Goal: Information Seeking & Learning: Learn about a topic

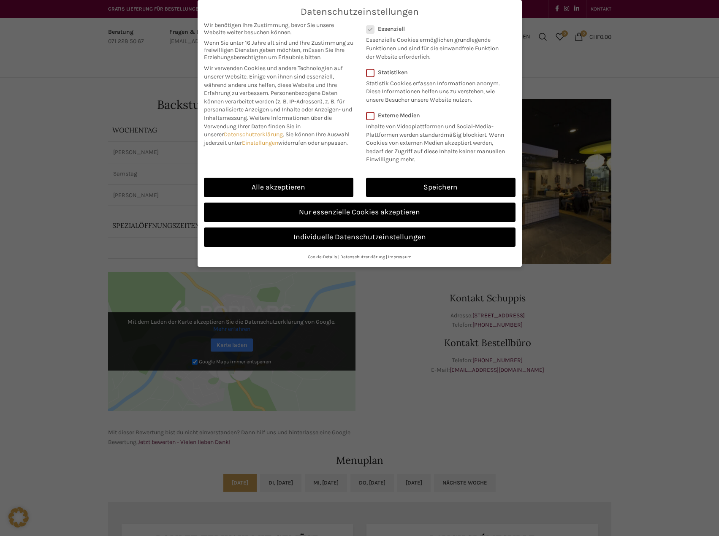
click at [474, 177] on div "Speichern" at bounding box center [441, 187] width 162 height 25
drag, startPoint x: 460, startPoint y: 178, endPoint x: 461, endPoint y: 184, distance: 5.6
click at [461, 179] on link "Speichern" at bounding box center [440, 187] width 149 height 19
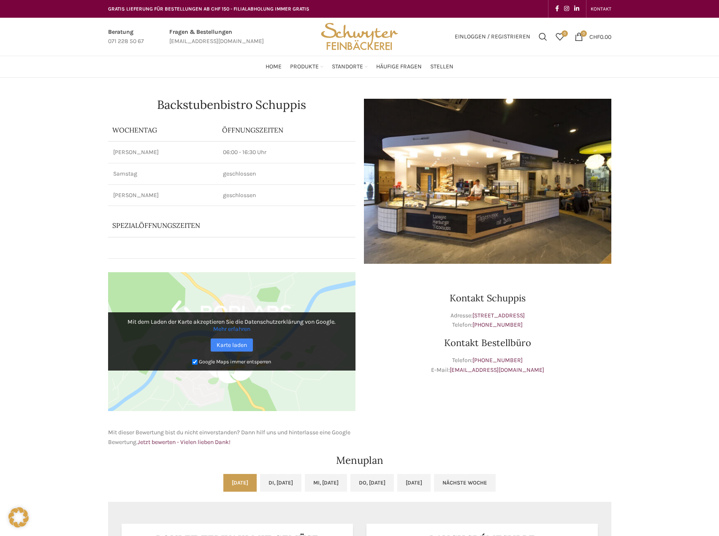
click at [460, 184] on div "Datenschutzeinstellungen Wir benötigen Ihre Zustimmung, bevor Sie unsere Websit…" at bounding box center [359, 133] width 324 height 267
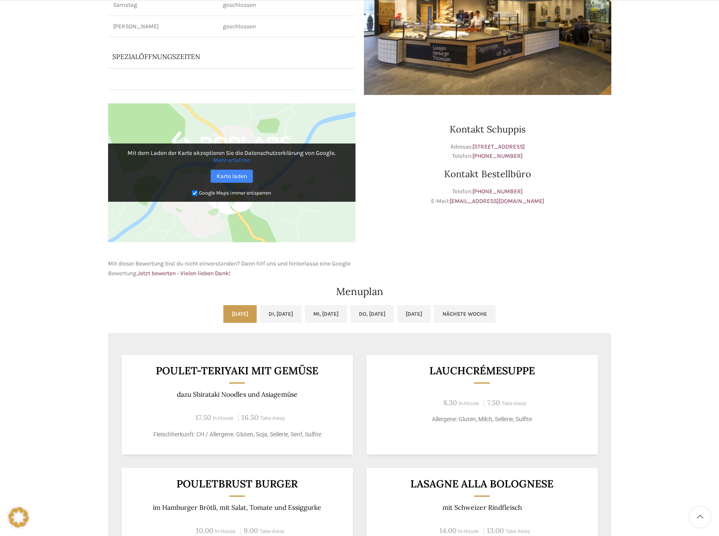
scroll to position [295, 0]
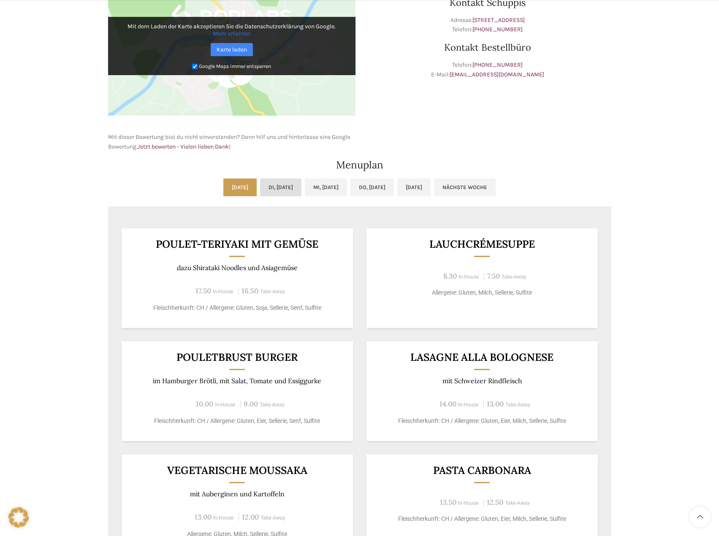
click at [280, 188] on link "Di, [DATE]" at bounding box center [280, 188] width 41 height 18
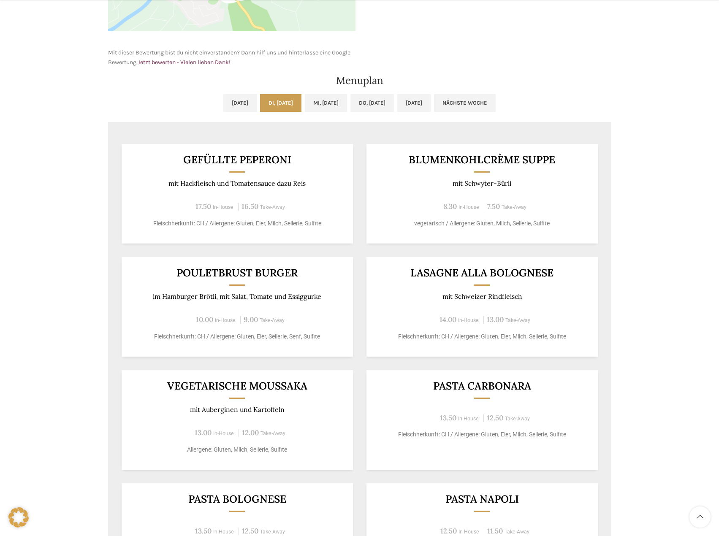
scroll to position [422, 0]
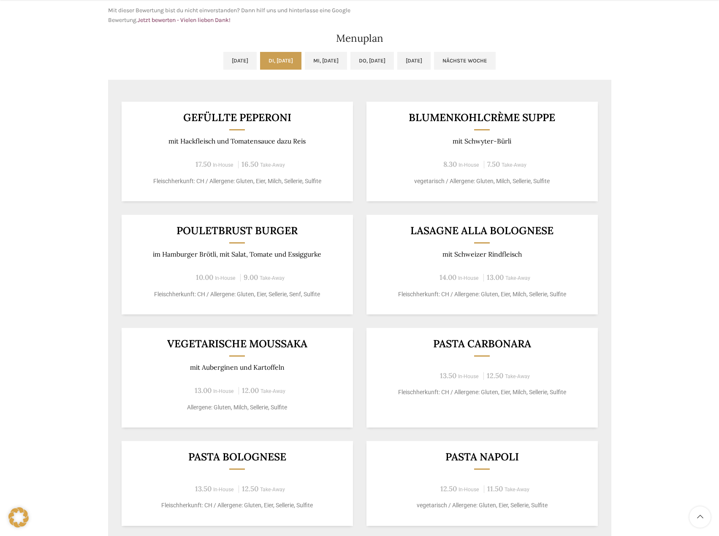
click at [296, 395] on div "13.00 In-House 12.00 Take-Away" at bounding box center [237, 390] width 211 height 11
click at [302, 150] on div "Gefüllte Peperoni mit Hackfleisch und Tomatensauce dazu [PERSON_NAME] 17.50 In-…" at bounding box center [237, 152] width 231 height 100
drag, startPoint x: 303, startPoint y: 351, endPoint x: 304, endPoint y: 161, distance: 189.9
click at [303, 345] on div "Vegetarische Moussaka mit Auberginen und Kartoffeln 13.00 In-House 12.00 Take-A…" at bounding box center [237, 378] width 231 height 100
click at [303, 142] on p "mit Hackfleisch und Tomatensauce dazu Reis" at bounding box center [237, 141] width 211 height 8
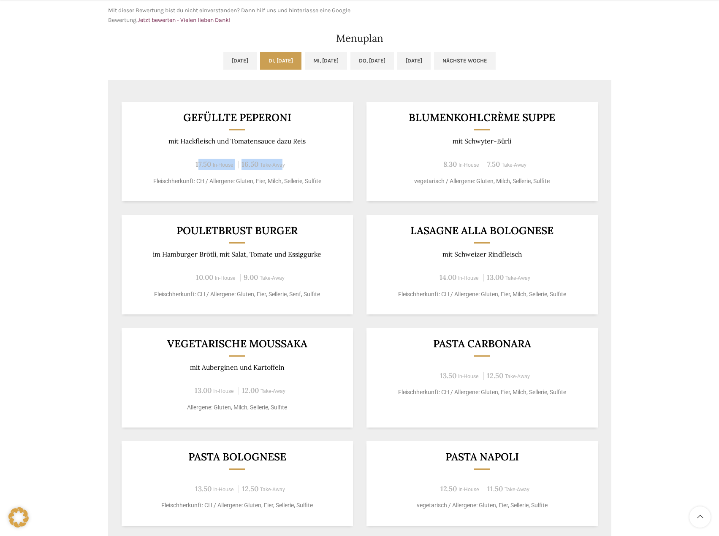
drag, startPoint x: 282, startPoint y: 167, endPoint x: 197, endPoint y: 160, distance: 84.6
click at [197, 160] on div "17.50 In-House 16.50 Take-Away" at bounding box center [237, 164] width 211 height 11
click at [294, 174] on div "Gefüllte Peperoni mit Hackfleisch und Tomatensauce dazu [PERSON_NAME] 17.50 In-…" at bounding box center [237, 152] width 231 height 100
